Goal: Information Seeking & Learning: Learn about a topic

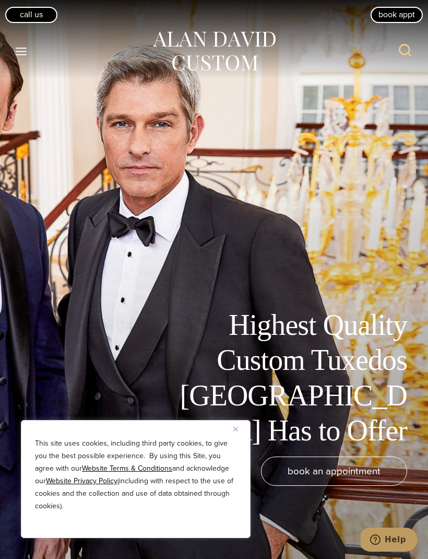
click at [31, 49] on button "Toggle Menu" at bounding box center [21, 51] width 22 height 19
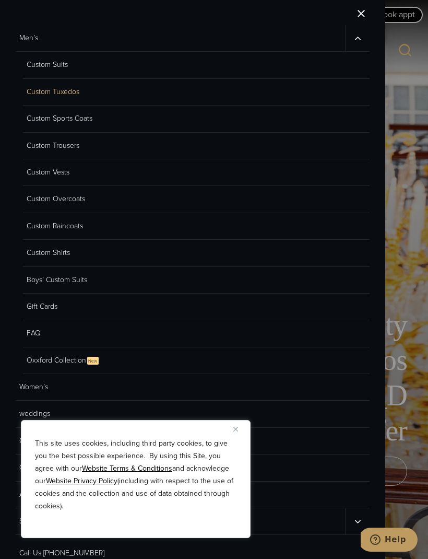
click at [67, 99] on link "Custom Tuxedos" at bounding box center [196, 92] width 347 height 27
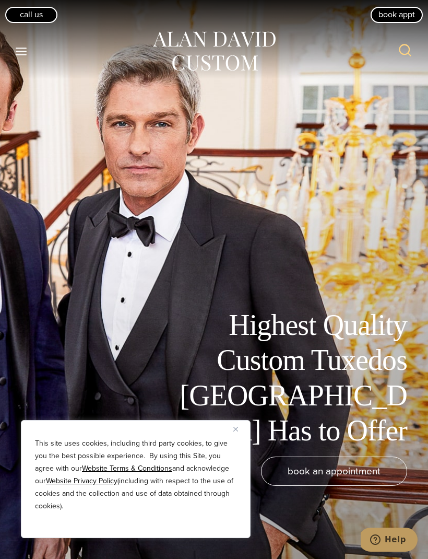
click at [351, 380] on h1 "Highest Quality Custom Tuxedos NYC Has to Offer" at bounding box center [289, 378] width 235 height 140
click at [178, 234] on div "Highest Quality Custom Tuxedos NYC Has to Offer book an appointment" at bounding box center [214, 279] width 428 height 559
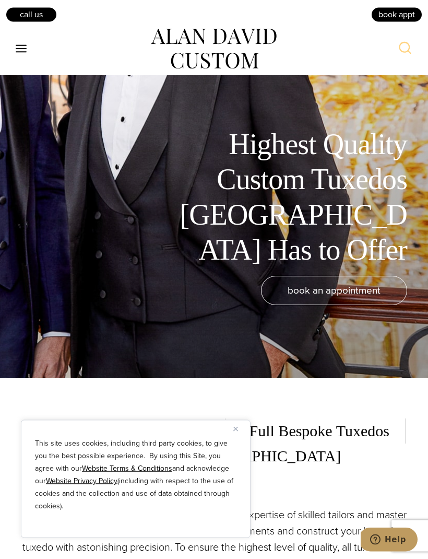
scroll to position [180, 0]
click at [240, 435] on button "Close" at bounding box center [239, 428] width 13 height 13
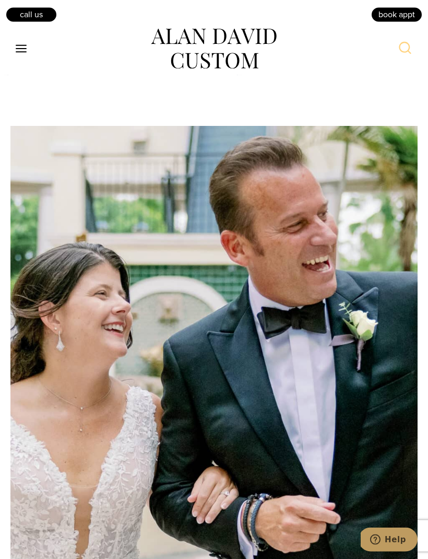
scroll to position [5800, 0]
click at [30, 45] on button "Toggle Menu" at bounding box center [21, 49] width 22 height 19
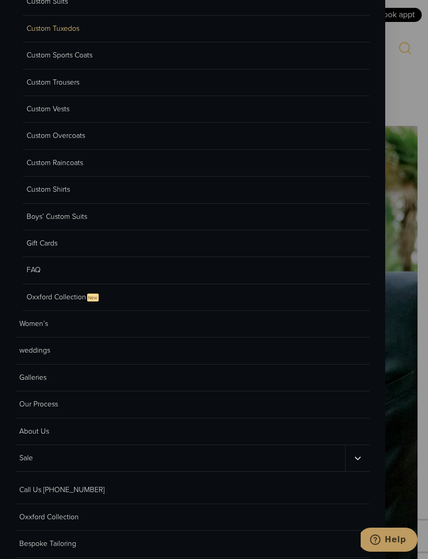
scroll to position [65, 0]
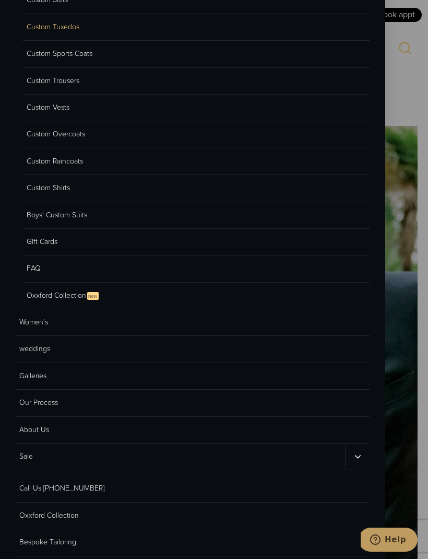
click at [60, 353] on link "weddings" at bounding box center [193, 349] width 354 height 27
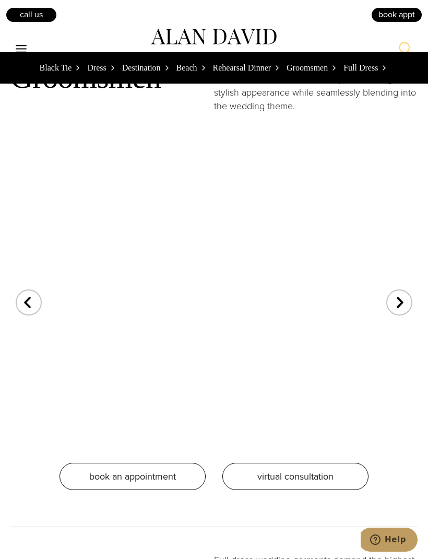
scroll to position [4872, 0]
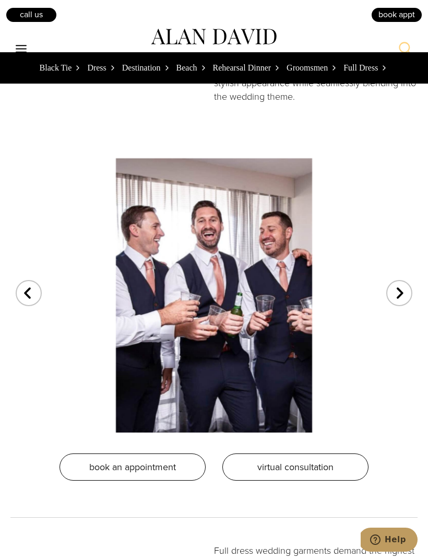
click at [400, 299] on div "Next slide" at bounding box center [399, 286] width 26 height 26
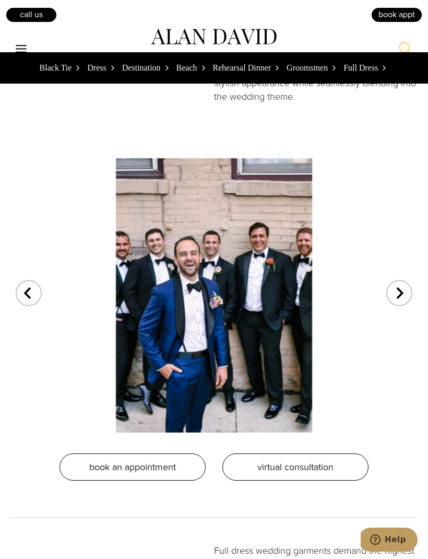
click at [401, 299] on div "Next slide" at bounding box center [399, 286] width 26 height 26
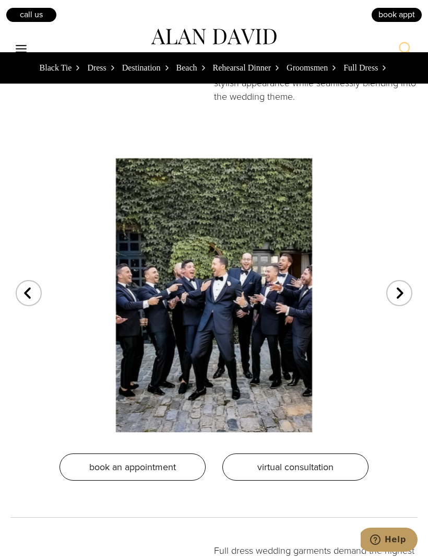
click at [404, 299] on div "Next slide" at bounding box center [399, 286] width 26 height 26
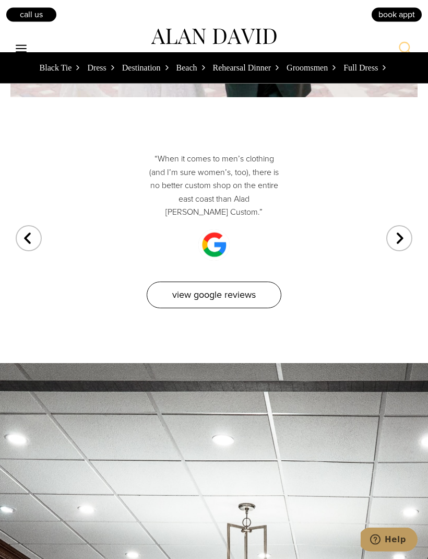
scroll to position [6625, 0]
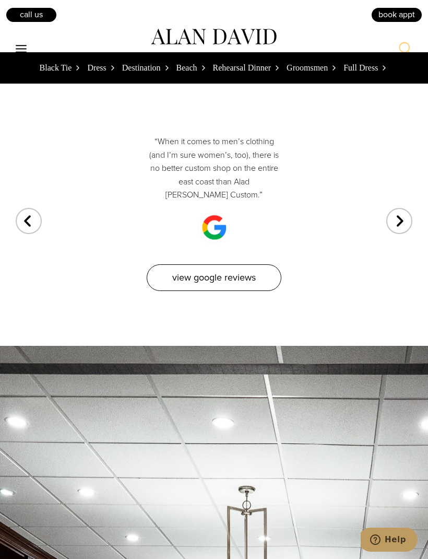
click at [248, 279] on link "View Google Reviews" at bounding box center [214, 277] width 135 height 27
